Goal: Task Accomplishment & Management: Use online tool/utility

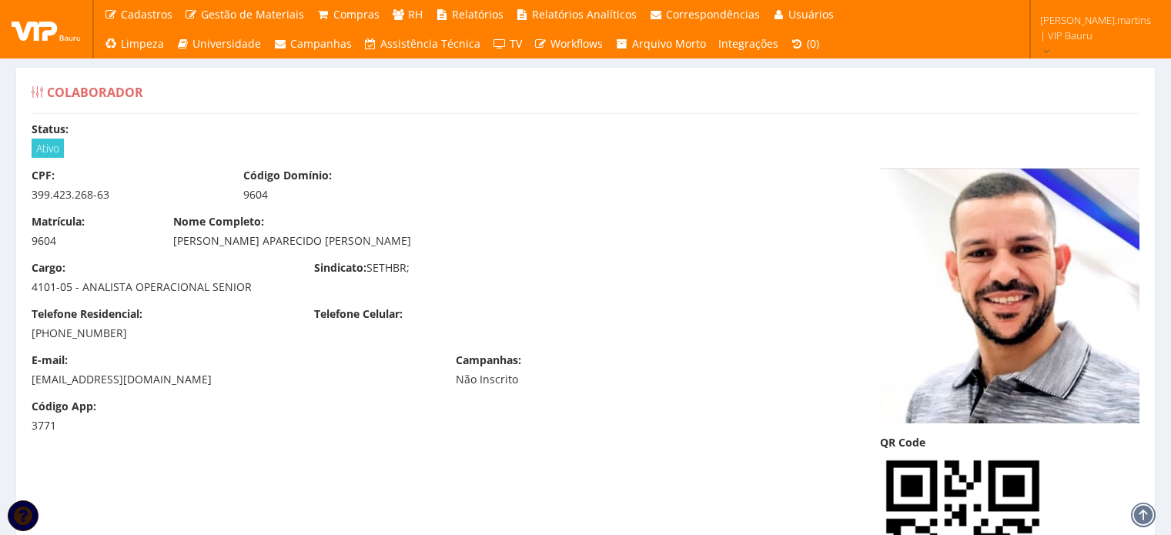
scroll to position [13943, 0]
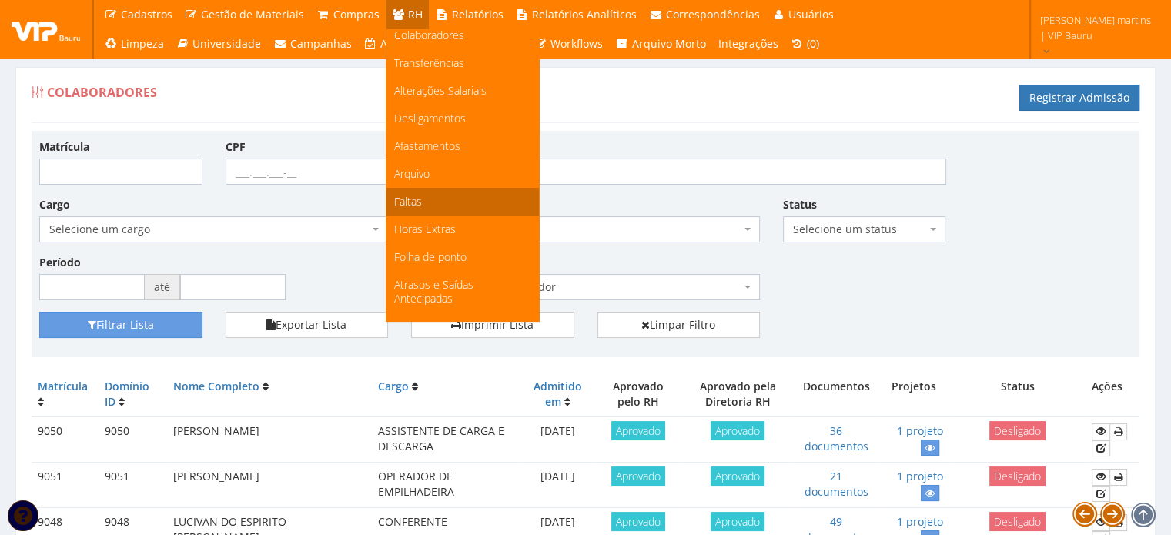
scroll to position [154, 0]
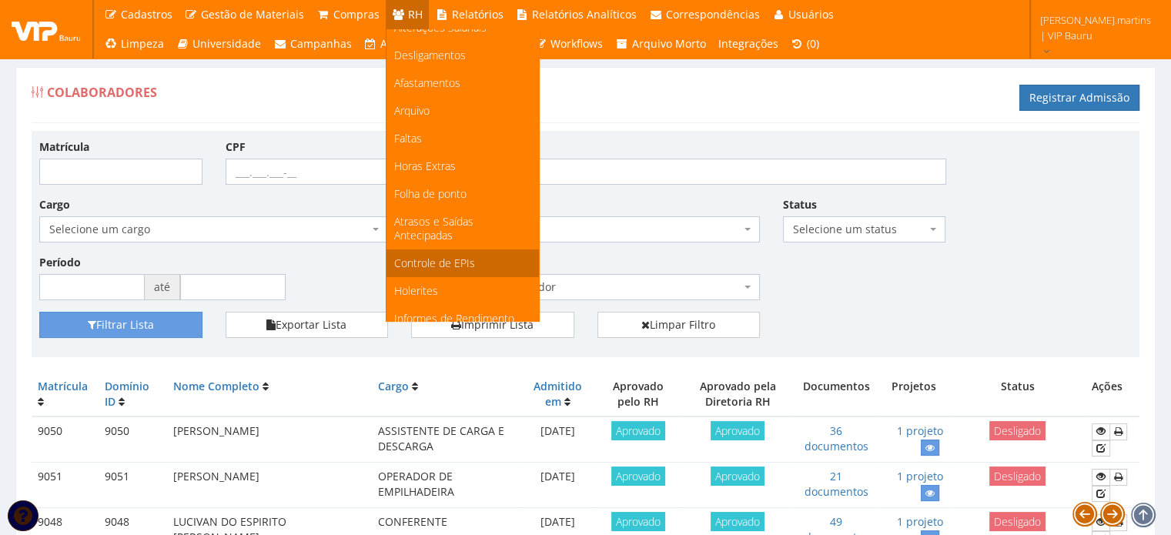
click at [456, 259] on span "Controle de EPIs" at bounding box center [434, 263] width 81 height 15
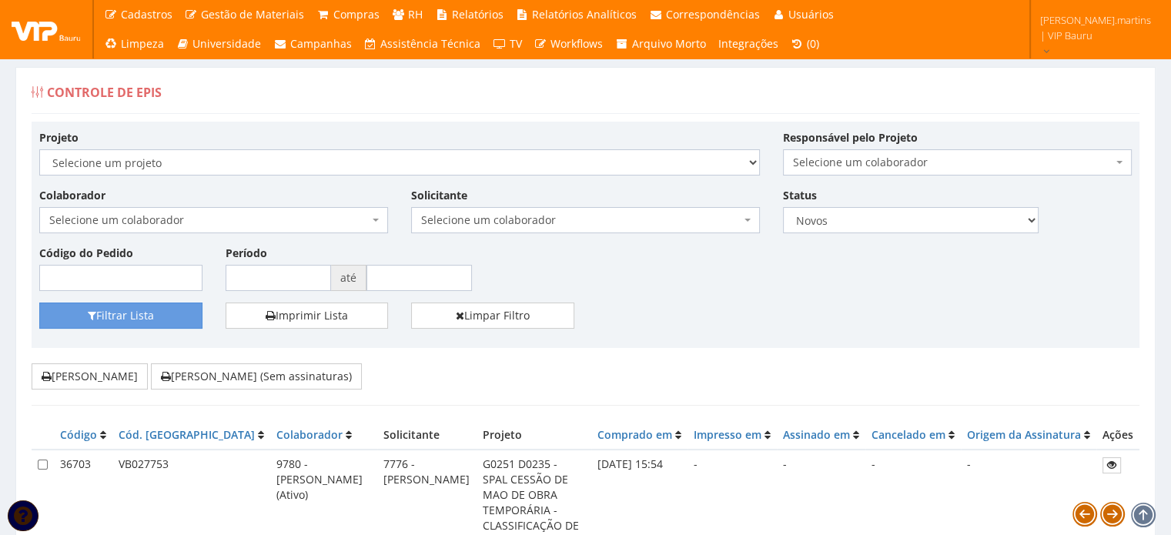
click at [319, 216] on span "Selecione um colaborador" at bounding box center [209, 220] width 320 height 15
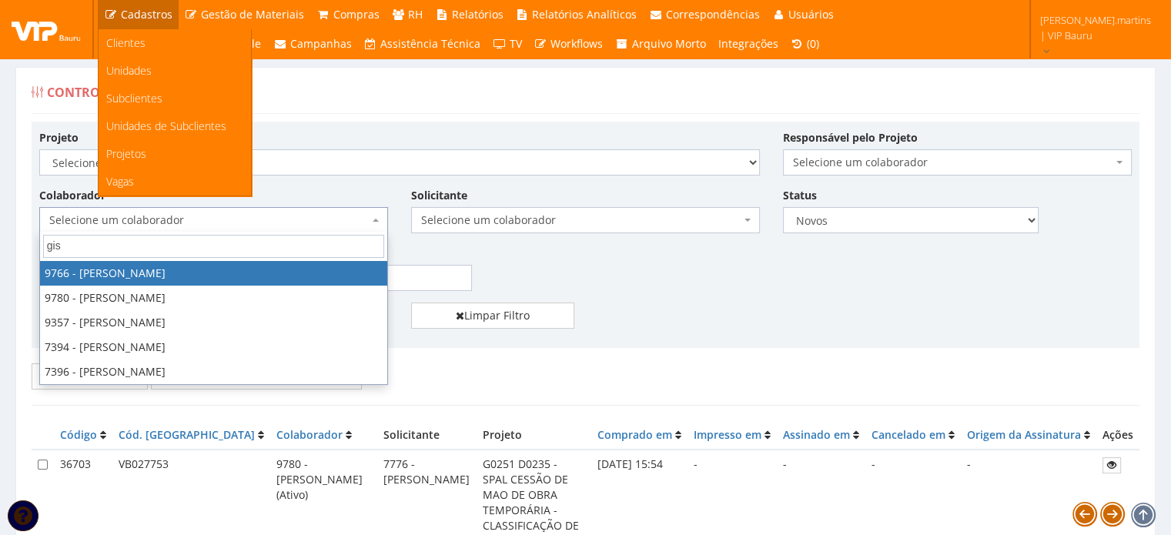
type input "gis"
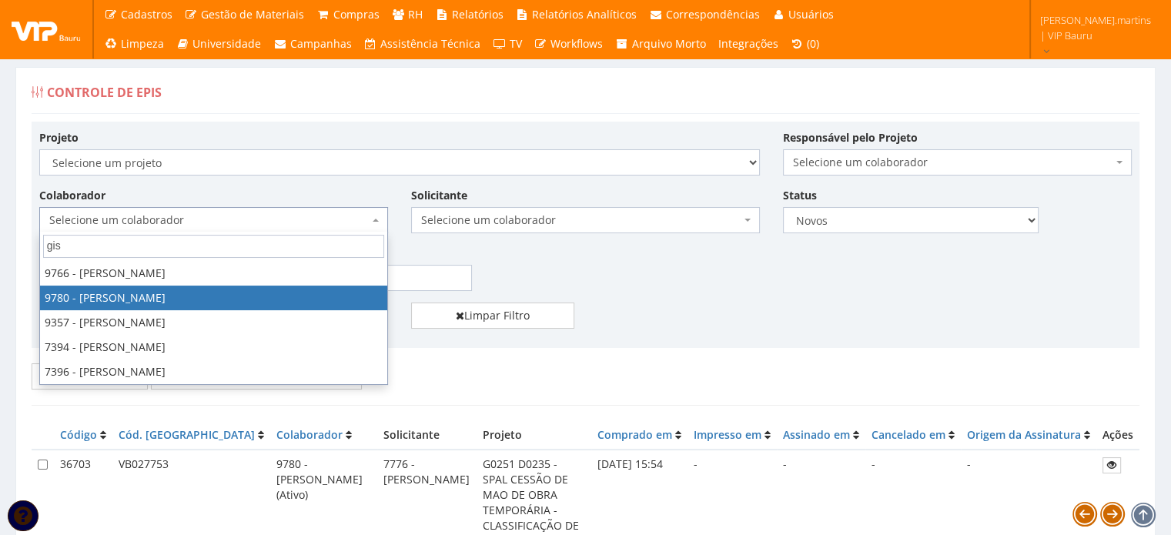
select select "4106"
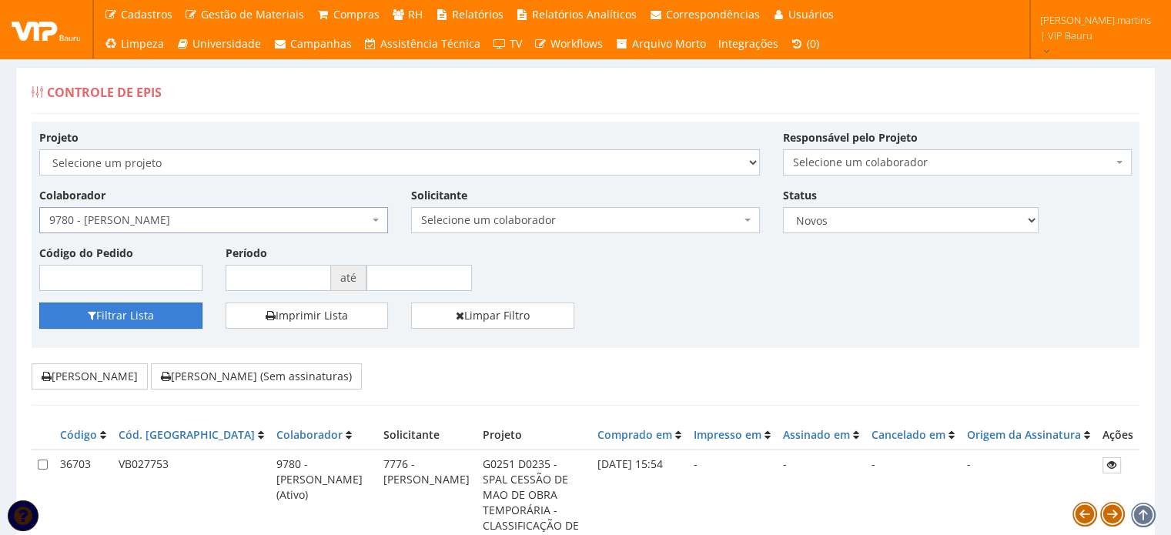
click at [159, 317] on button "Filtrar Lista" at bounding box center [120, 316] width 163 height 26
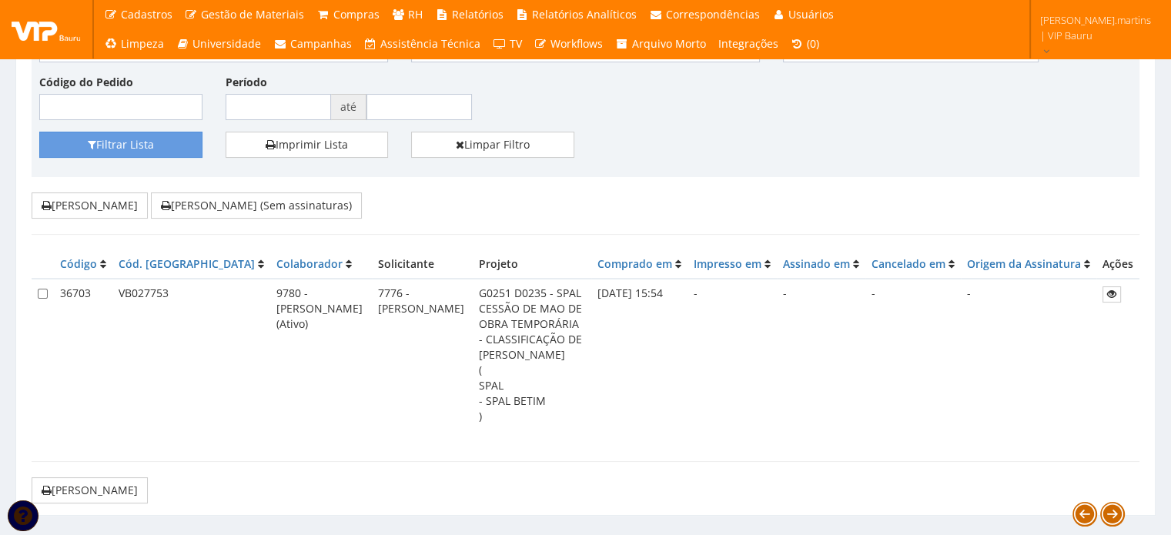
scroll to position [17, 0]
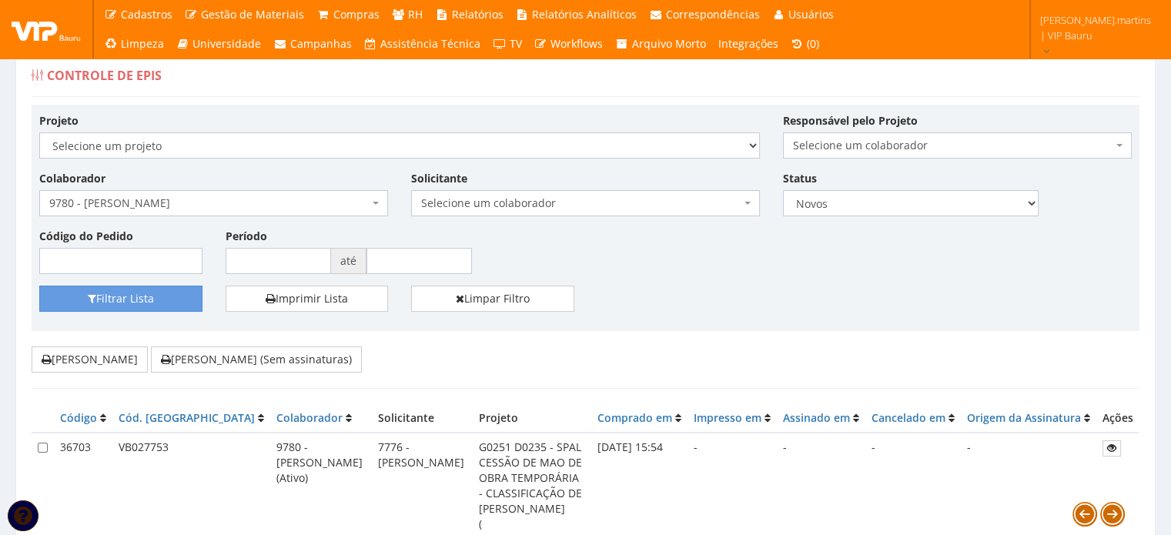
drag, startPoint x: 204, startPoint y: 443, endPoint x: 274, endPoint y: 478, distance: 78.5
click at [274, 478] on td "9780 - [PERSON_NAME] (Ativo)" at bounding box center [321, 509] width 102 height 152
copy td "780 - GISELLE GABRIELY PEREIRA FEDOCE CRUZ"
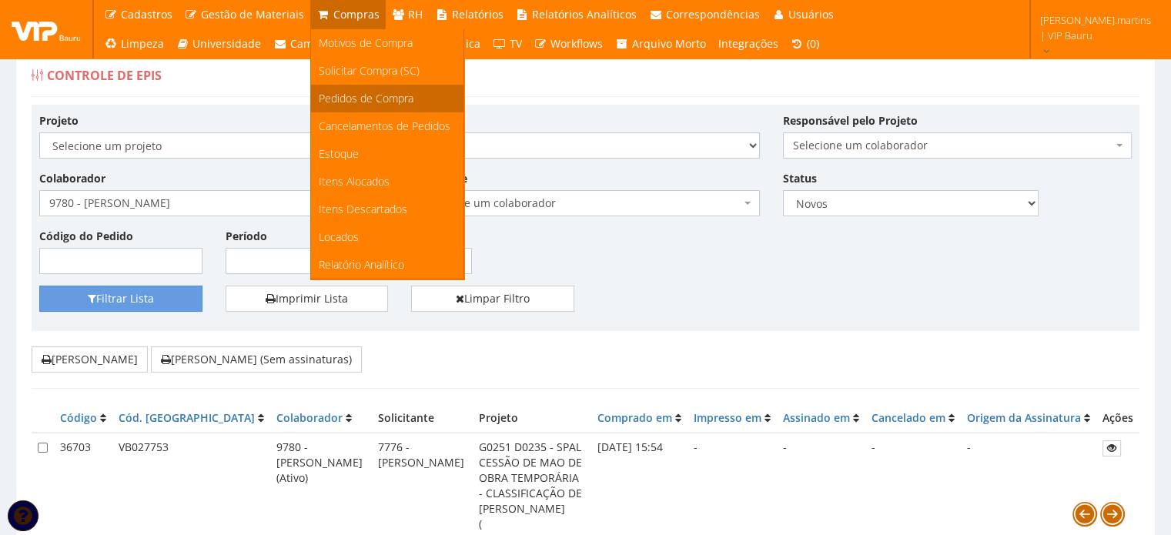
click at [347, 95] on span "Pedidos de Compra" at bounding box center [366, 98] width 95 height 15
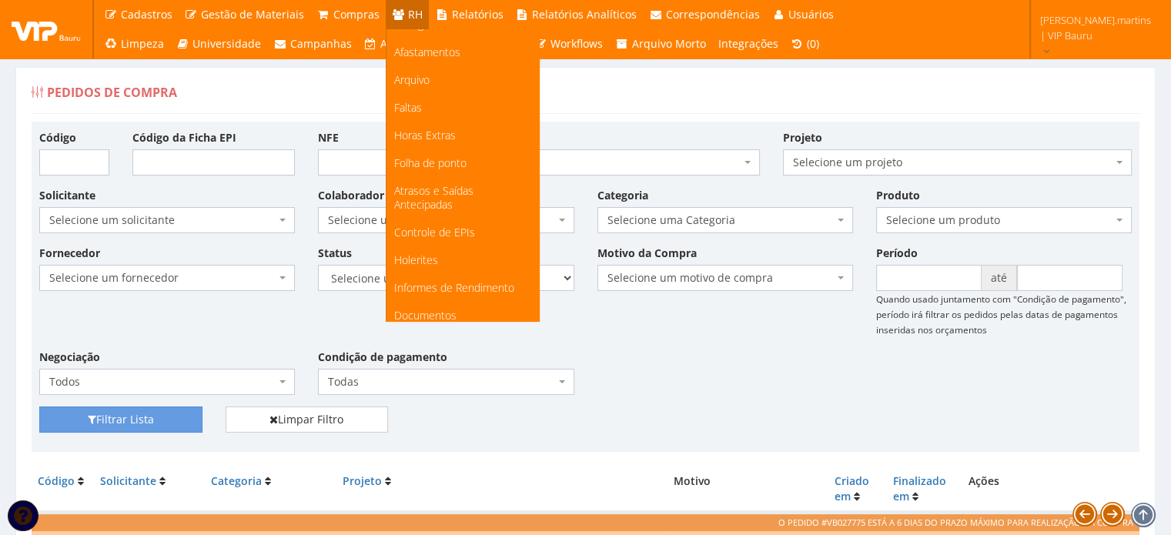
scroll to position [192, 0]
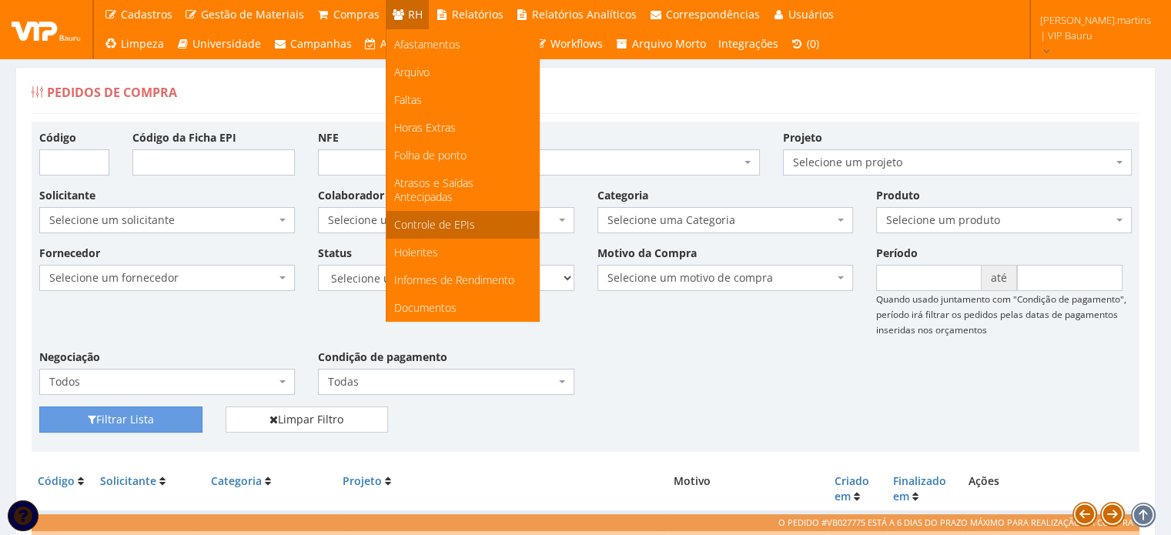
click at [458, 220] on span "Controle de EPIs" at bounding box center [434, 224] width 81 height 15
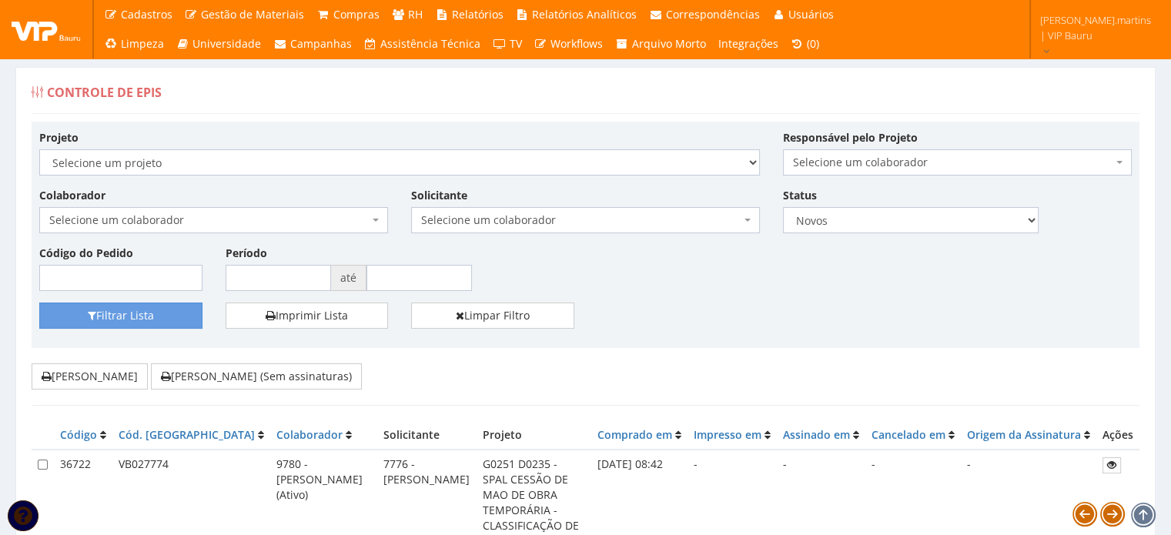
click at [313, 214] on span "Selecione um colaborador" at bounding box center [209, 220] width 320 height 15
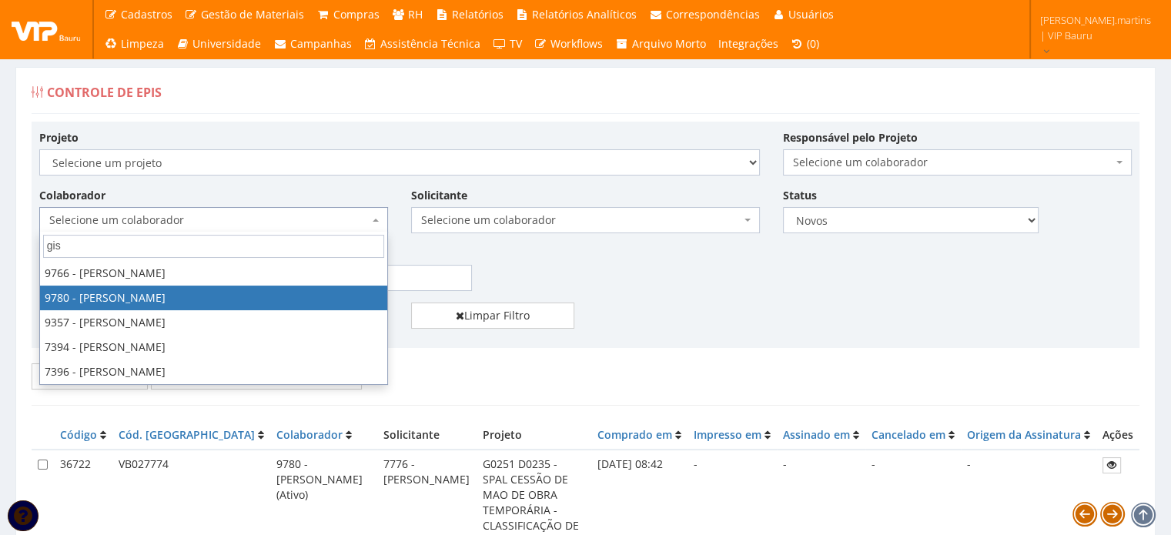
type input "gis"
select select "4106"
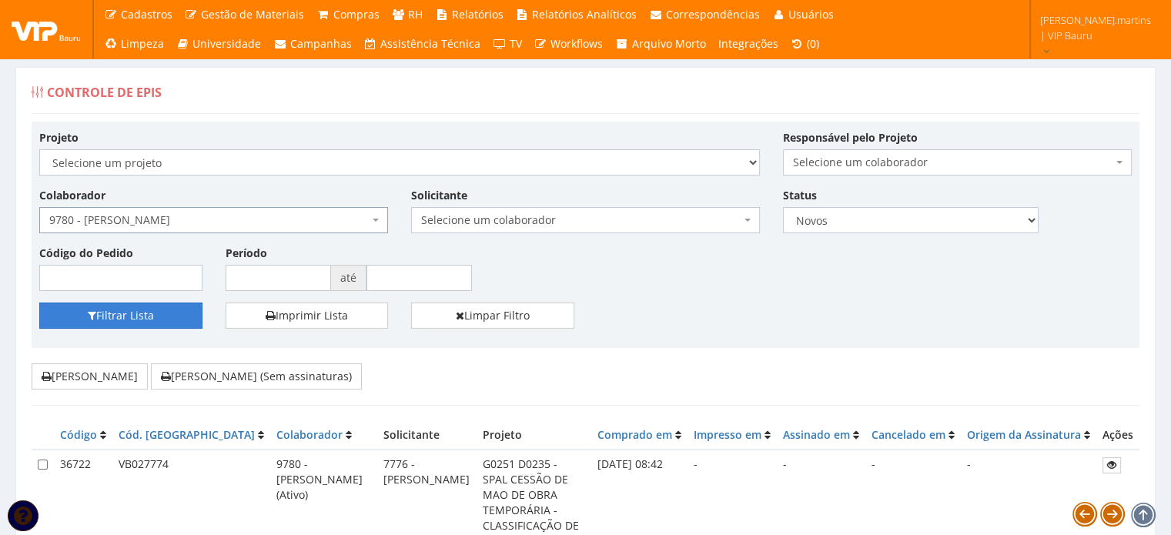
click at [163, 315] on button "Filtrar Lista" at bounding box center [120, 316] width 163 height 26
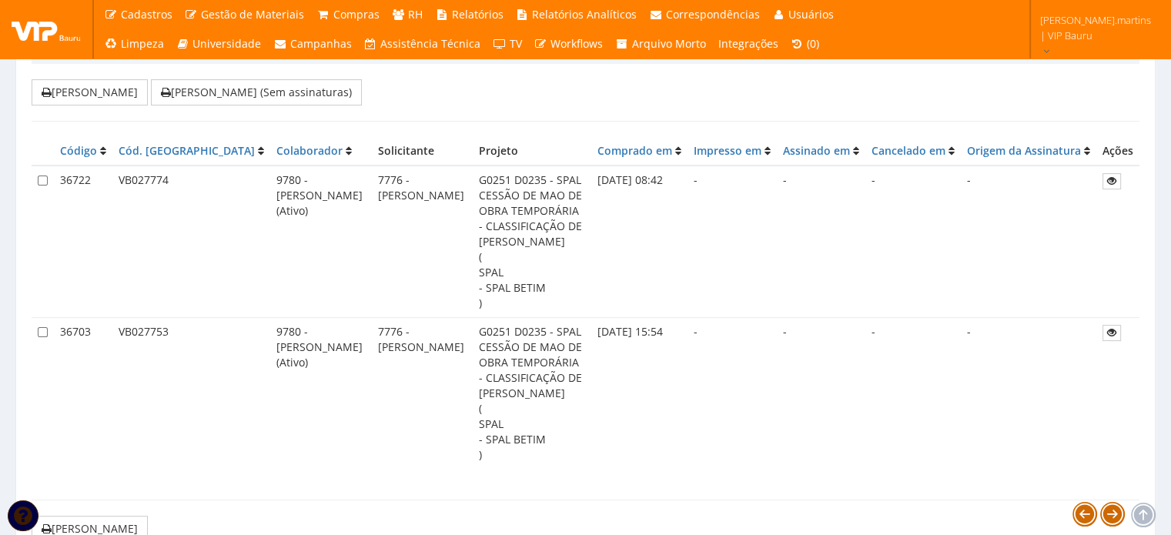
scroll to position [292, 0]
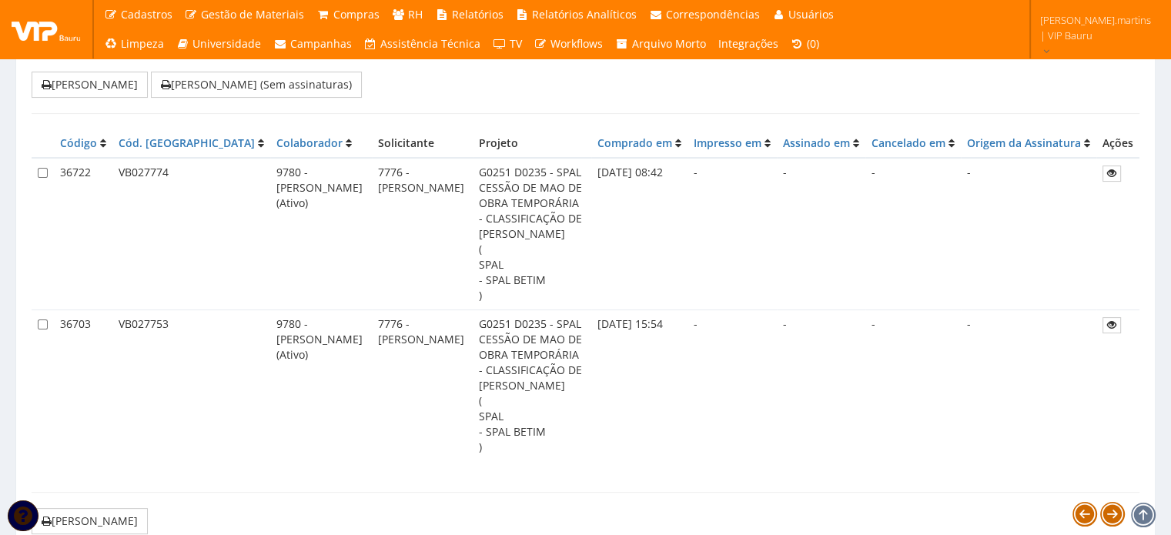
click at [36, 310] on td at bounding box center [43, 385] width 22 height 151
click at [40, 320] on input "checkbox" at bounding box center [43, 325] width 10 height 10
checkbox input "true"
click at [42, 168] on input "checkbox" at bounding box center [43, 173] width 10 height 10
checkbox input "true"
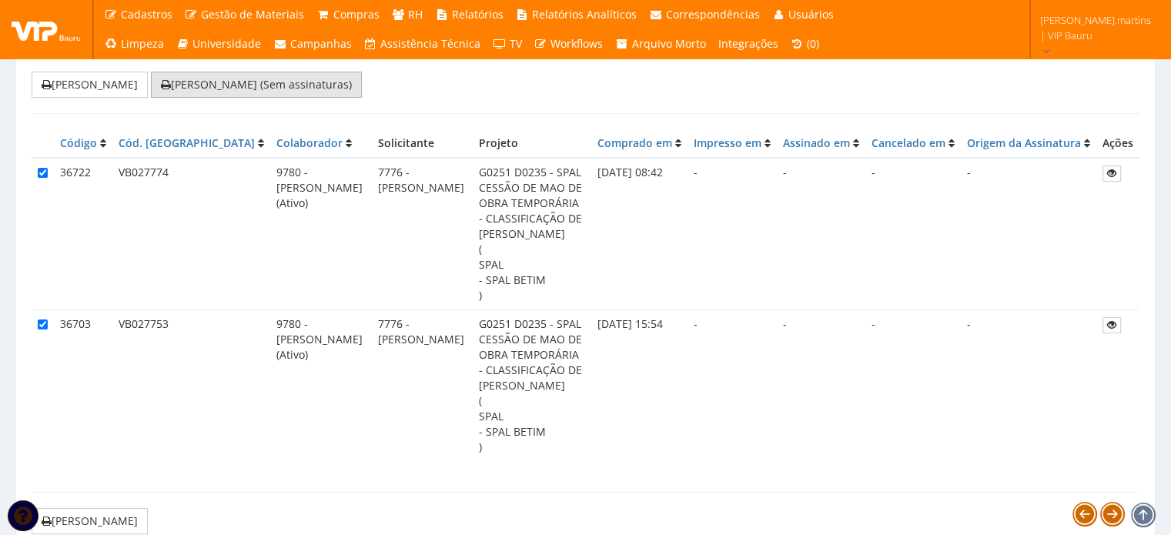
click at [220, 90] on button "[PERSON_NAME] (Sem assinaturas)" at bounding box center [256, 85] width 211 height 26
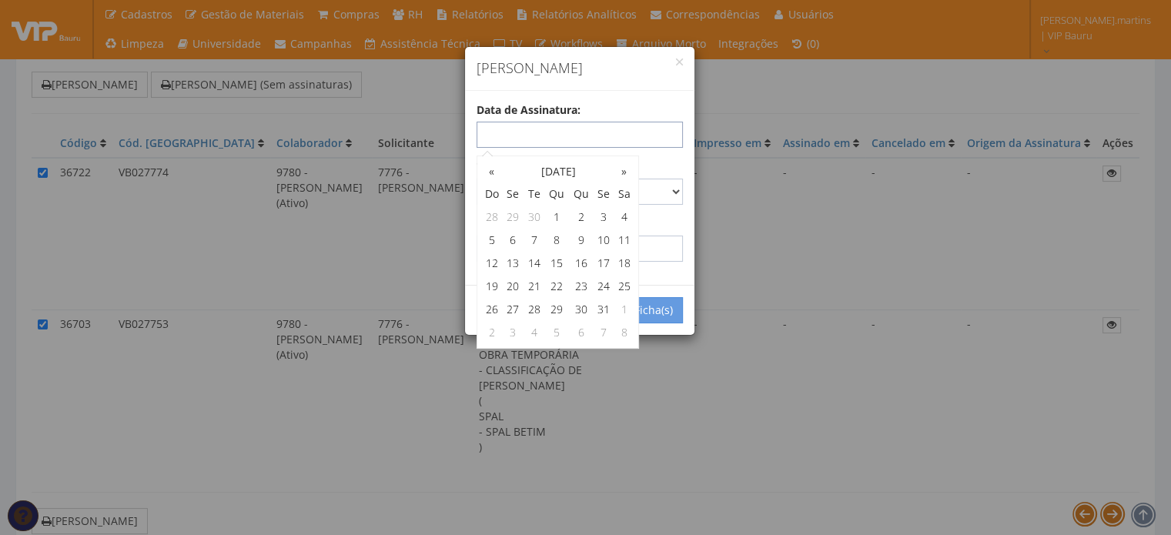
click at [590, 122] on input "text" at bounding box center [580, 135] width 206 height 26
click at [650, 139] on input "[DATE]" at bounding box center [580, 135] width 206 height 26
type input "[DATE]"
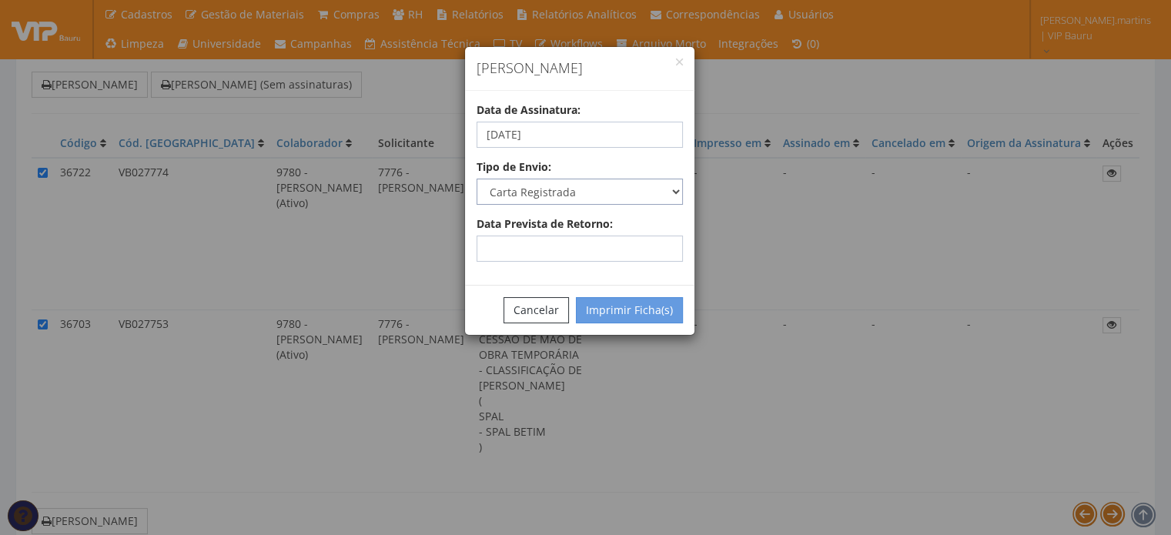
click at [668, 189] on select "Carta Registrada Carta Simples PAC Sedex Sedex 10 Sedex 12 Sedex Hoje E-mail Tr…" at bounding box center [580, 192] width 206 height 26
select select "email"
click at [477, 179] on select "Carta Registrada Carta Simples PAC Sedex Sedex 10 Sedex 12 Sedex Hoje E-mail Tr…" at bounding box center [580, 192] width 206 height 26
click at [608, 315] on button "Imprimir Ficha(s)" at bounding box center [629, 310] width 107 height 26
select select "2"
